Goal: Information Seeking & Learning: Learn about a topic

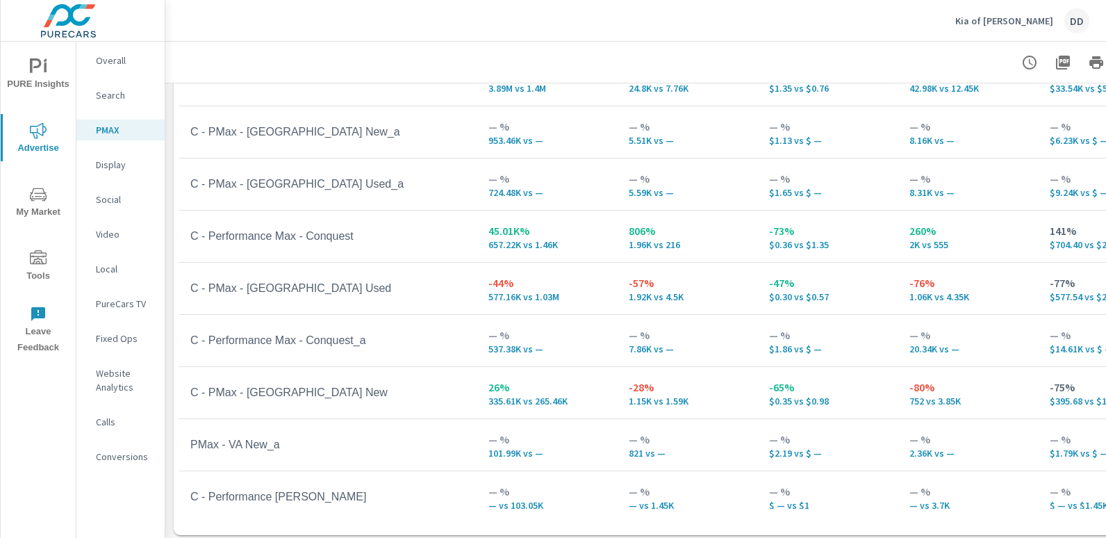
scroll to position [299, 0]
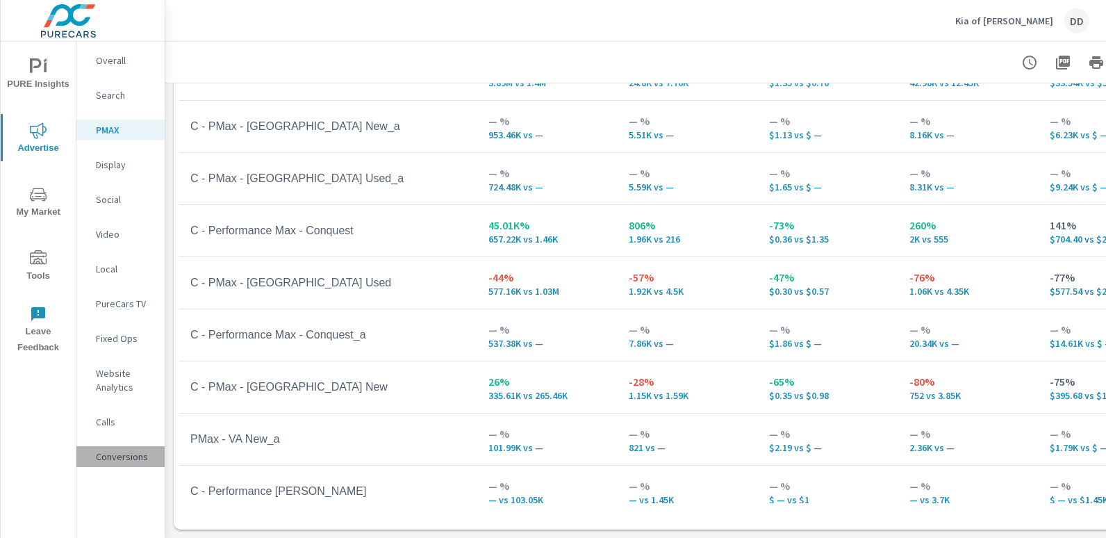
click at [116, 449] on div "Conversions" at bounding box center [120, 456] width 88 height 21
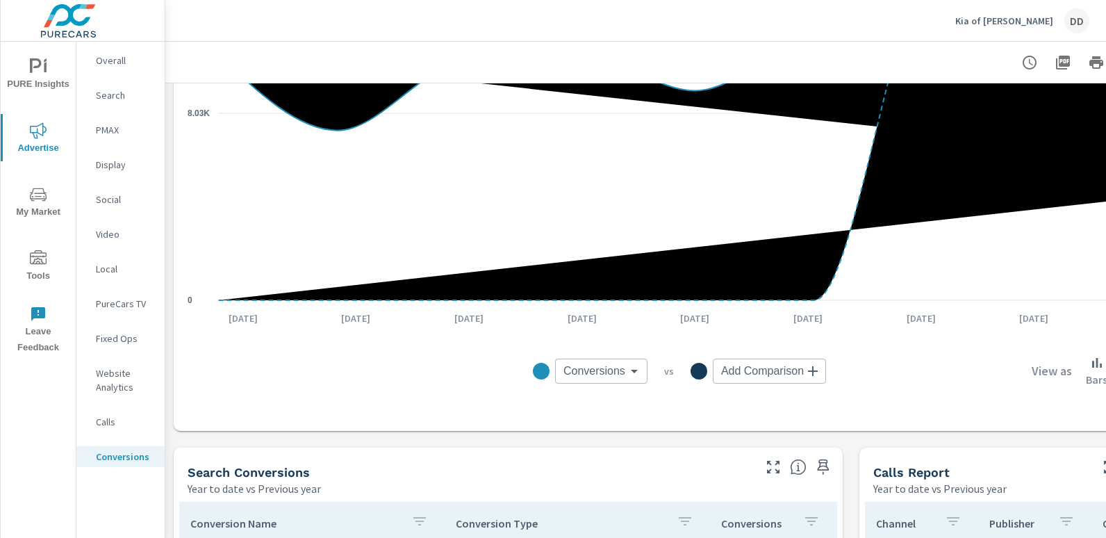
scroll to position [754, 0]
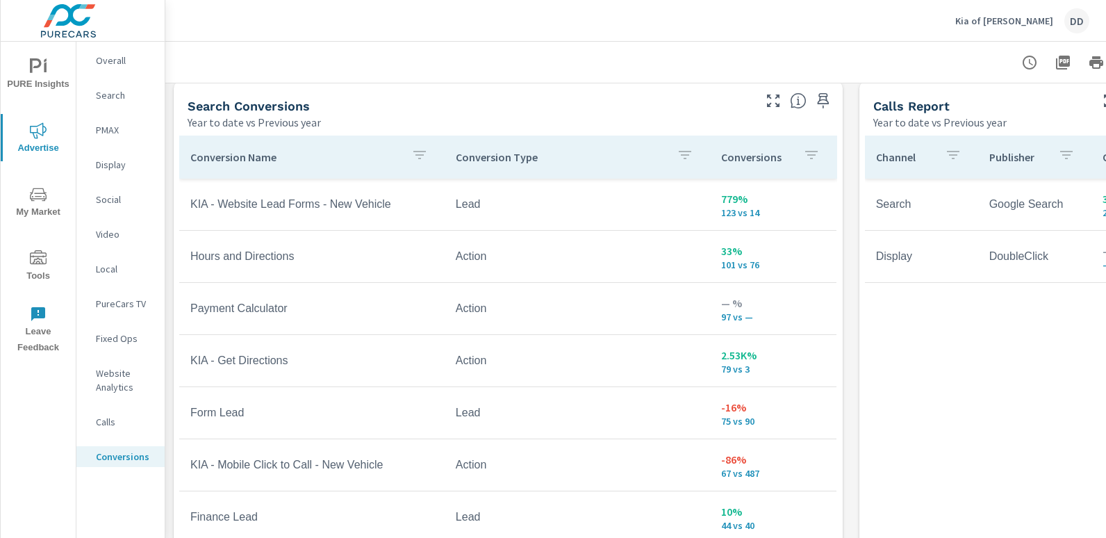
scroll to position [178, 0]
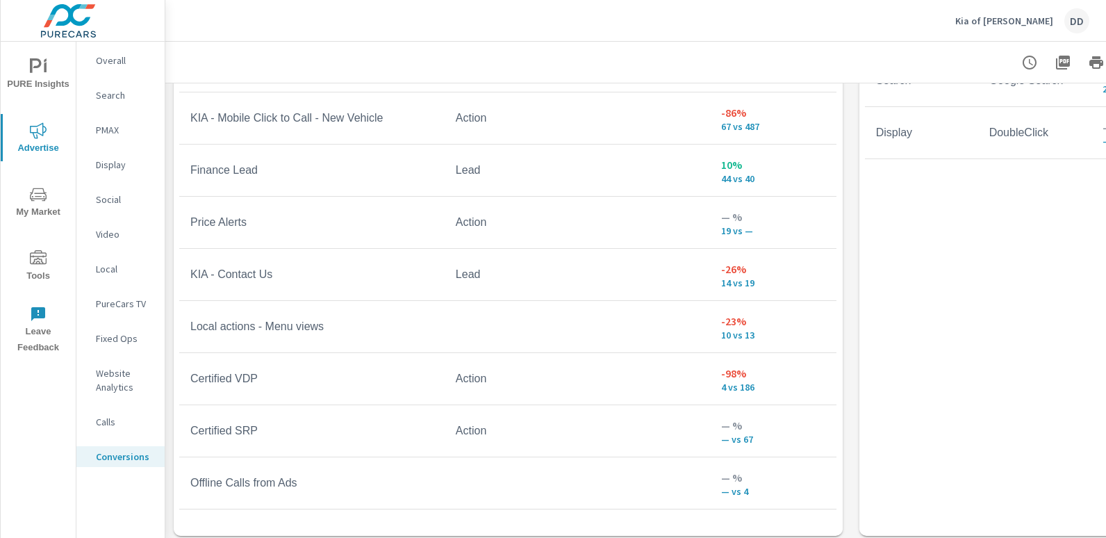
scroll to position [884, 0]
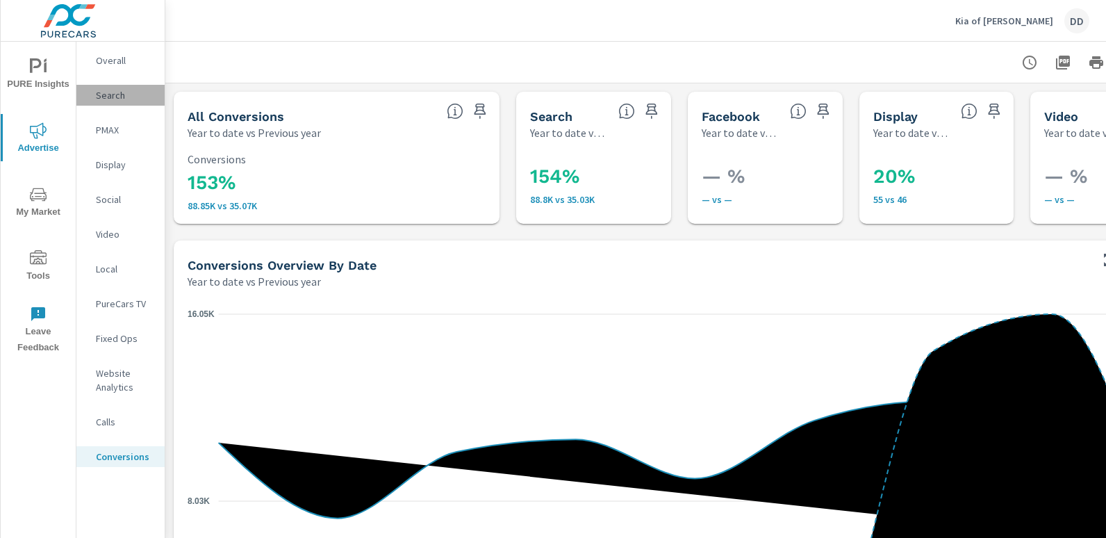
click at [120, 102] on div "Search" at bounding box center [120, 95] width 88 height 21
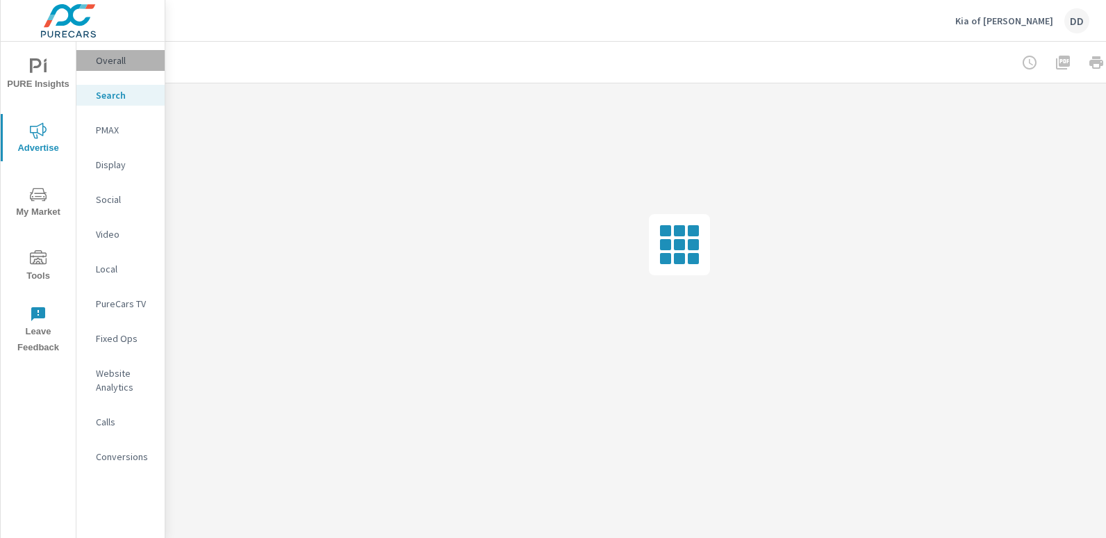
click at [92, 60] on div "Overall" at bounding box center [120, 60] width 88 height 21
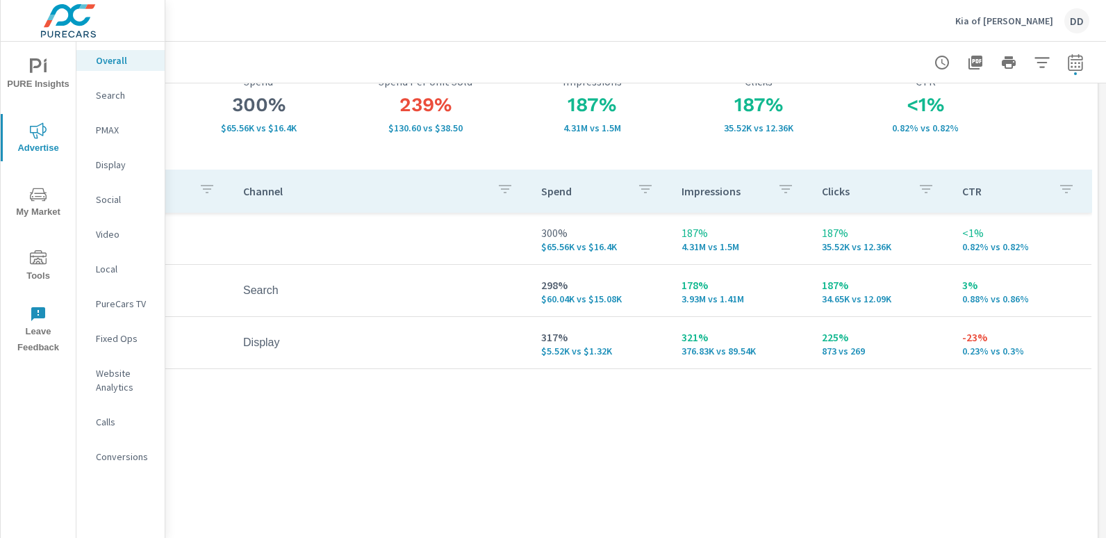
scroll to position [106, 0]
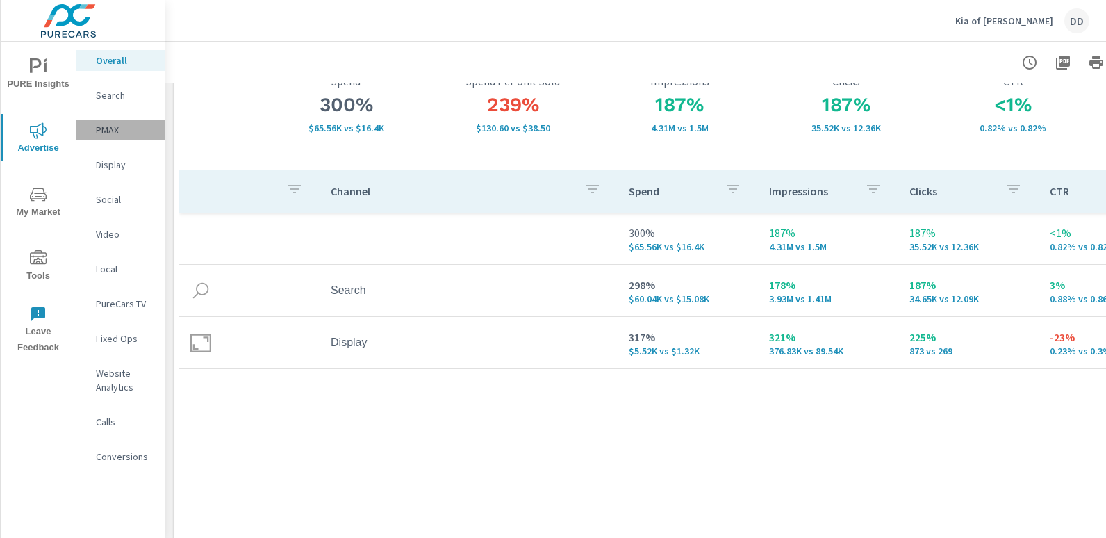
click at [116, 127] on p "PMAX" at bounding box center [125, 130] width 58 height 14
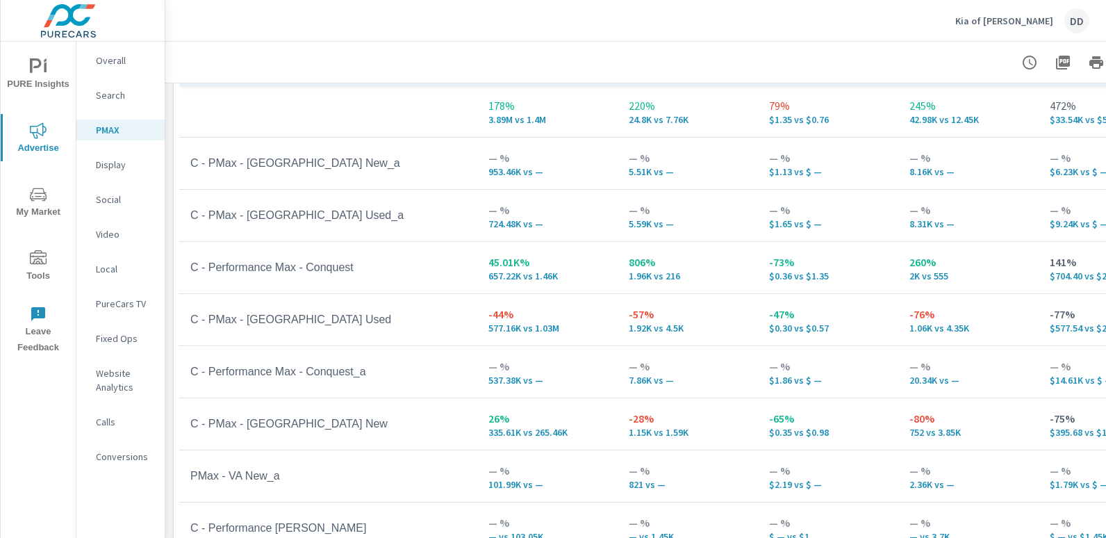
scroll to position [299, 0]
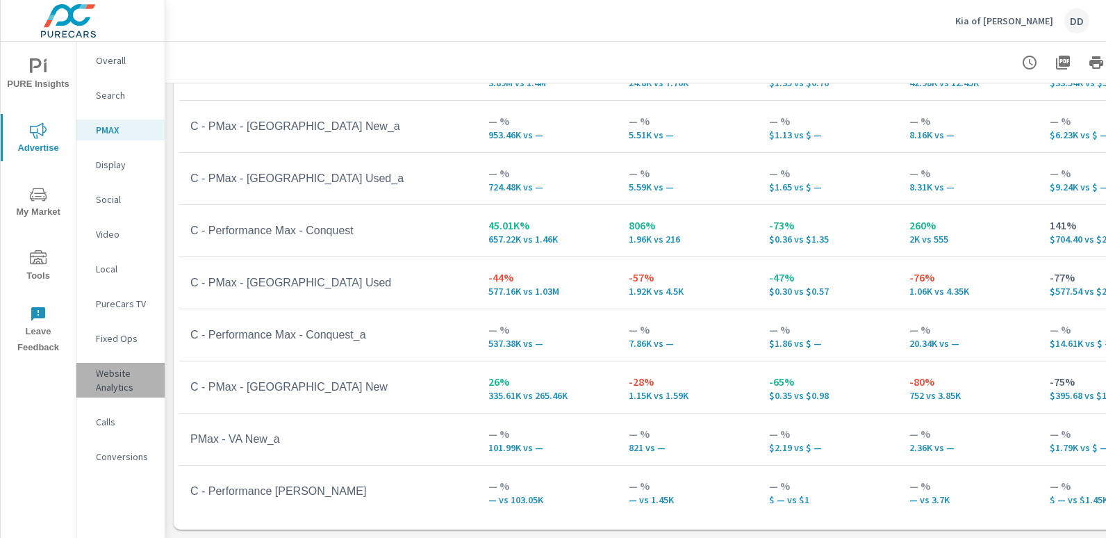
click at [129, 374] on p "Website Analytics" at bounding box center [125, 380] width 58 height 28
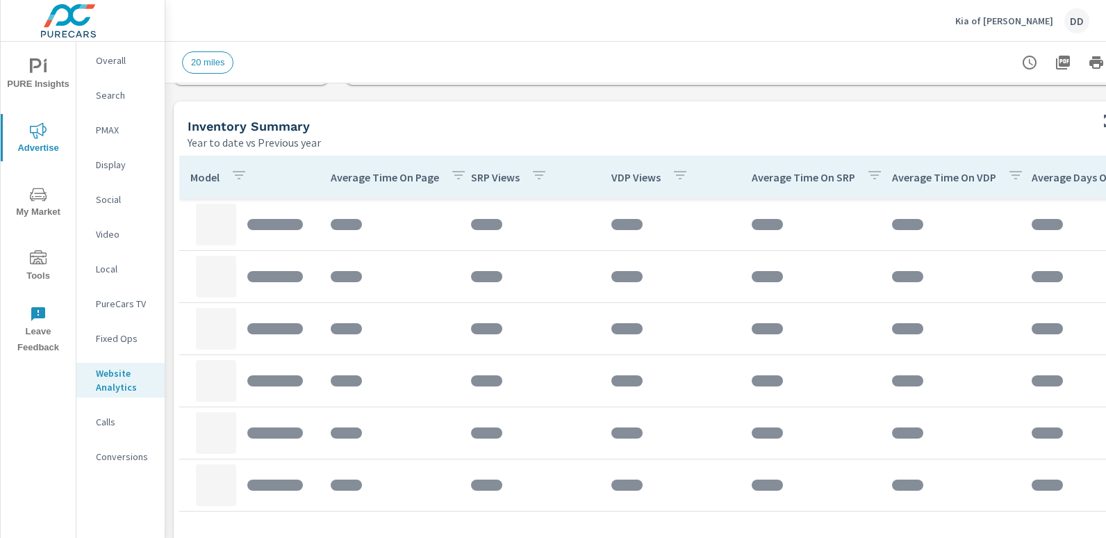
scroll to position [561, 0]
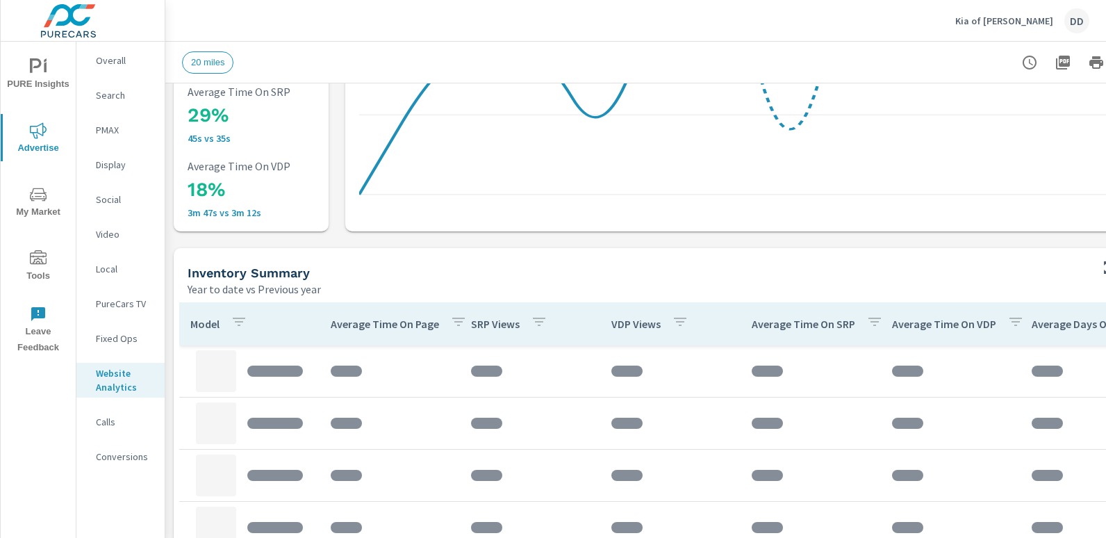
scroll to position [863, 0]
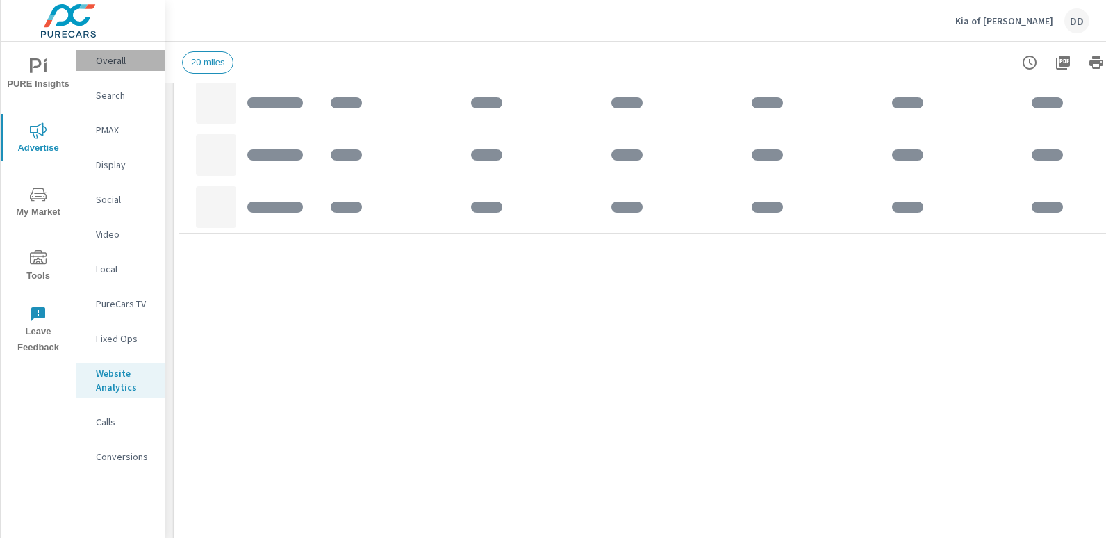
click at [108, 65] on p "Overall" at bounding box center [125, 60] width 58 height 14
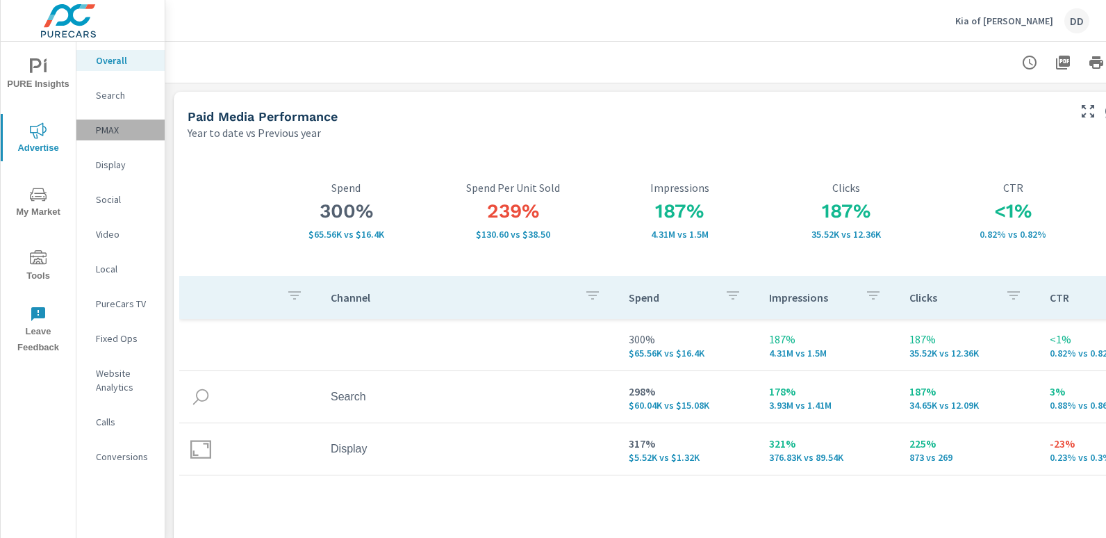
click at [128, 123] on p "PMAX" at bounding box center [125, 130] width 58 height 14
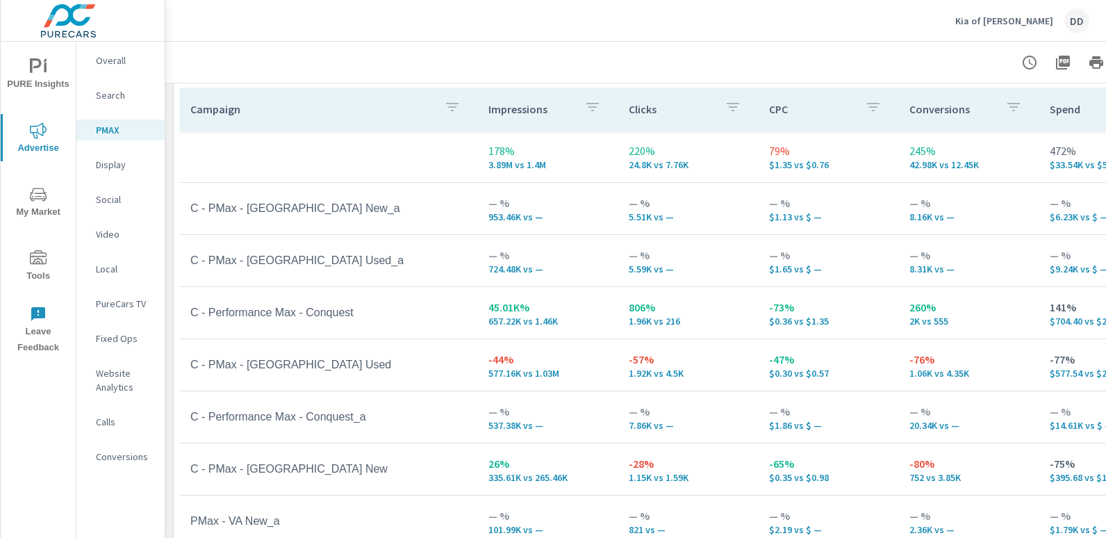
scroll to position [212, 0]
